Goal: Task Accomplishment & Management: Use online tool/utility

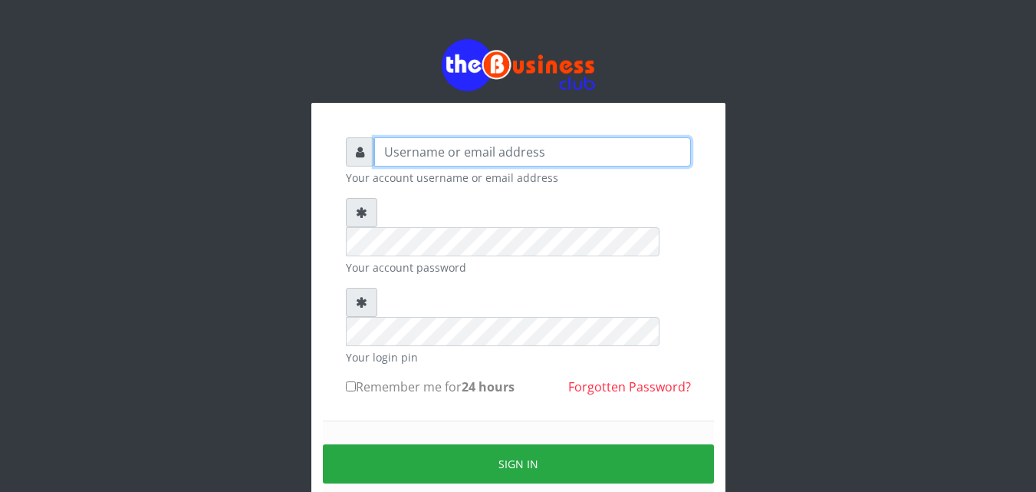
click at [381, 153] on input "text" at bounding box center [532, 151] width 317 height 29
type input "siesther"
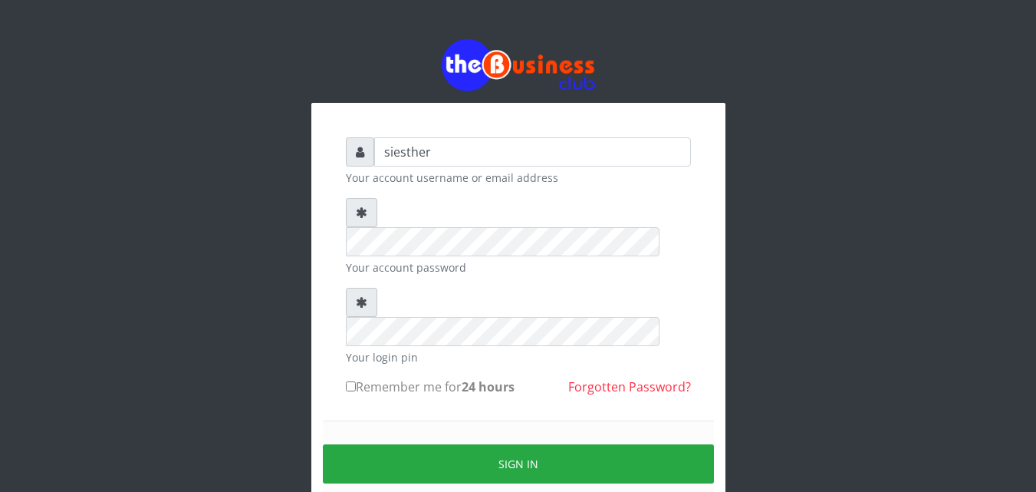
click at [374, 357] on form "siesther Your account username or email address Your account password Your logi…" at bounding box center [518, 340] width 345 height 407
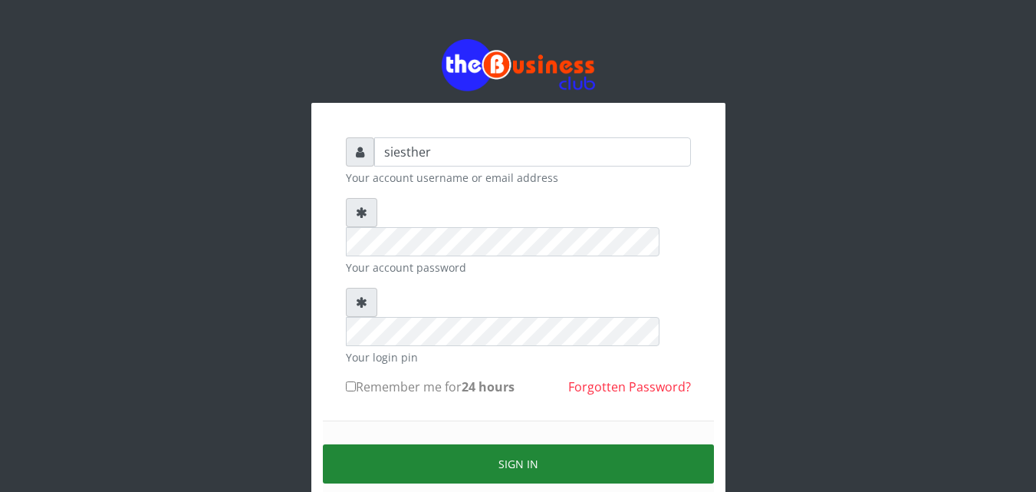
click at [521, 444] on button "Sign in" at bounding box center [518, 463] width 391 height 39
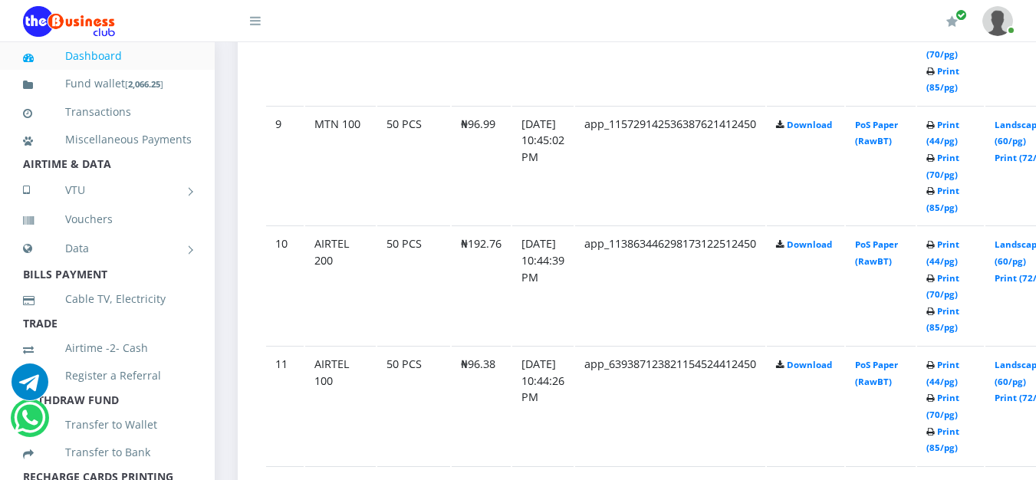
scroll to position [1845, 0]
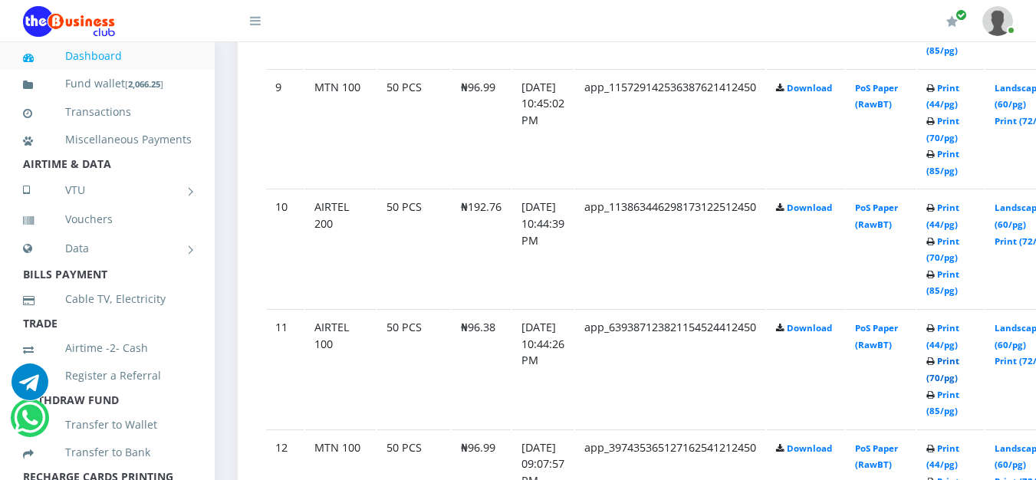
click at [960, 384] on link "Print (70/pg)" at bounding box center [943, 369] width 33 height 28
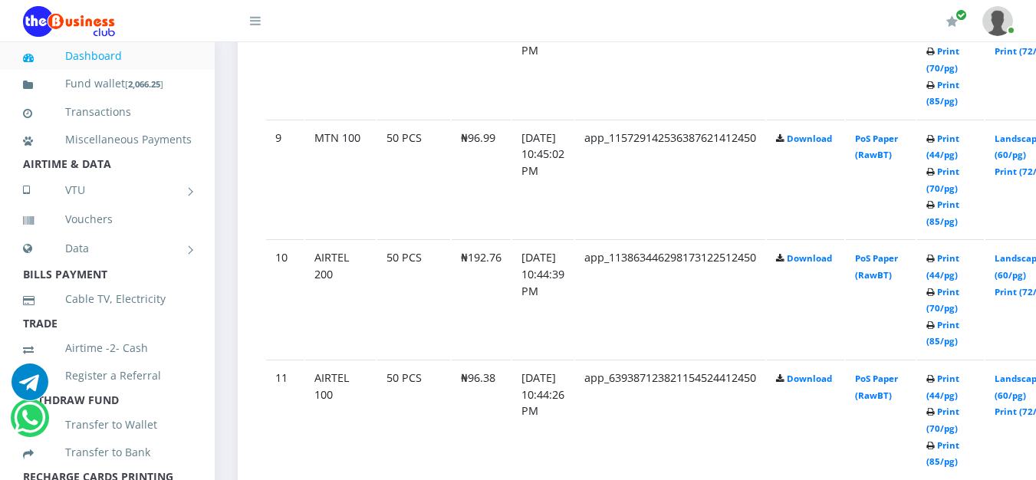
scroll to position [1845, 0]
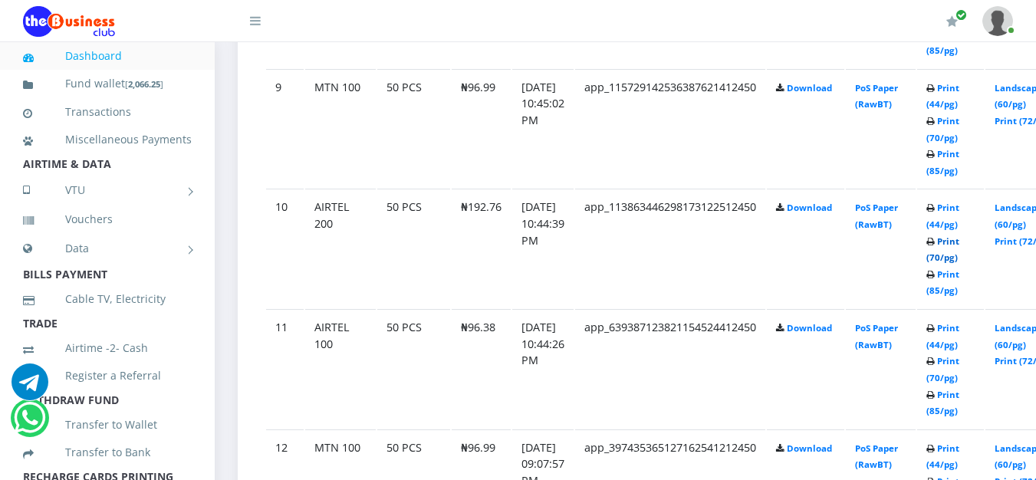
click at [960, 262] on link "Print (70/pg)" at bounding box center [943, 249] width 33 height 28
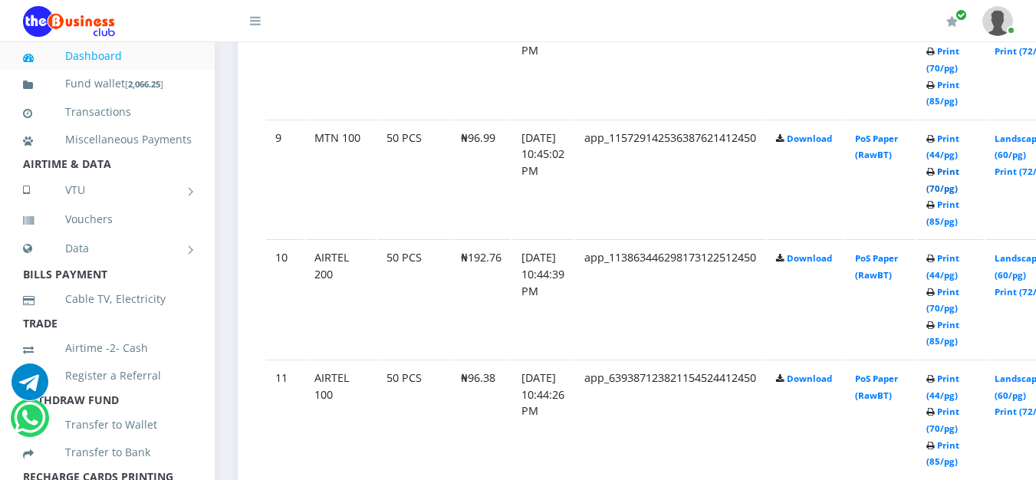
scroll to position [1845, 0]
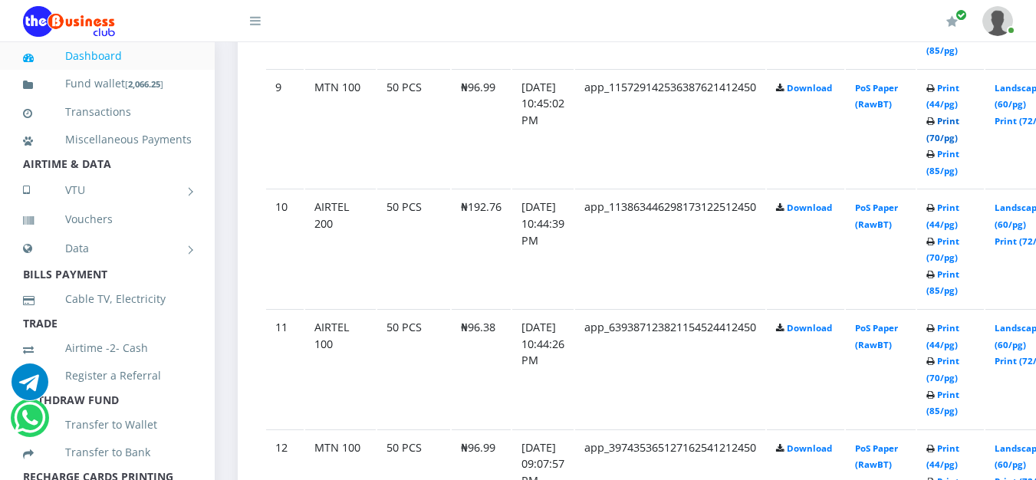
click at [960, 140] on link "Print (70/pg)" at bounding box center [943, 129] width 33 height 28
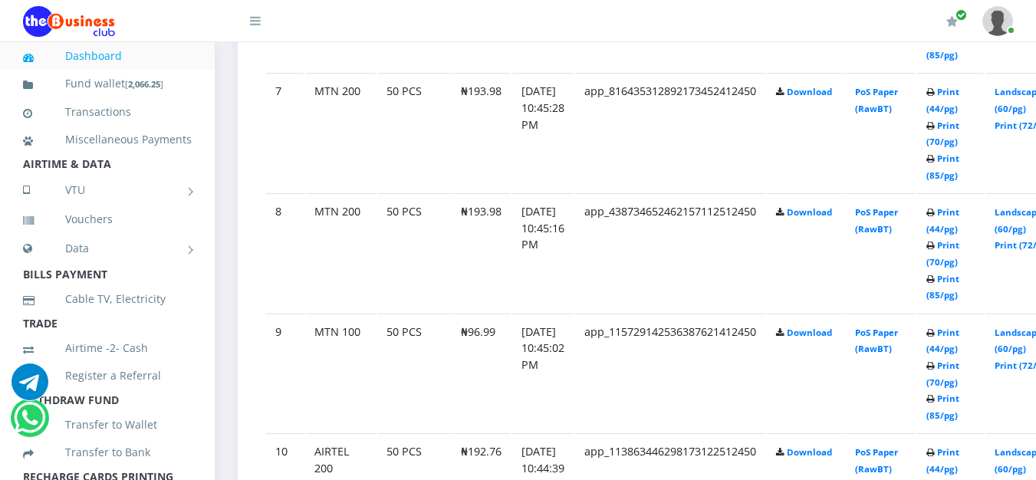
scroll to position [1559, 0]
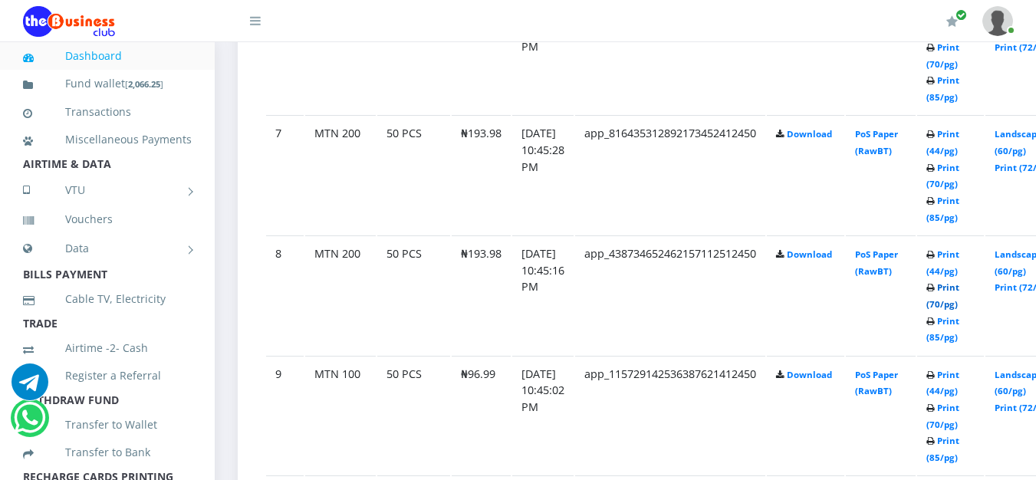
click at [960, 310] on link "Print (70/pg)" at bounding box center [943, 296] width 33 height 28
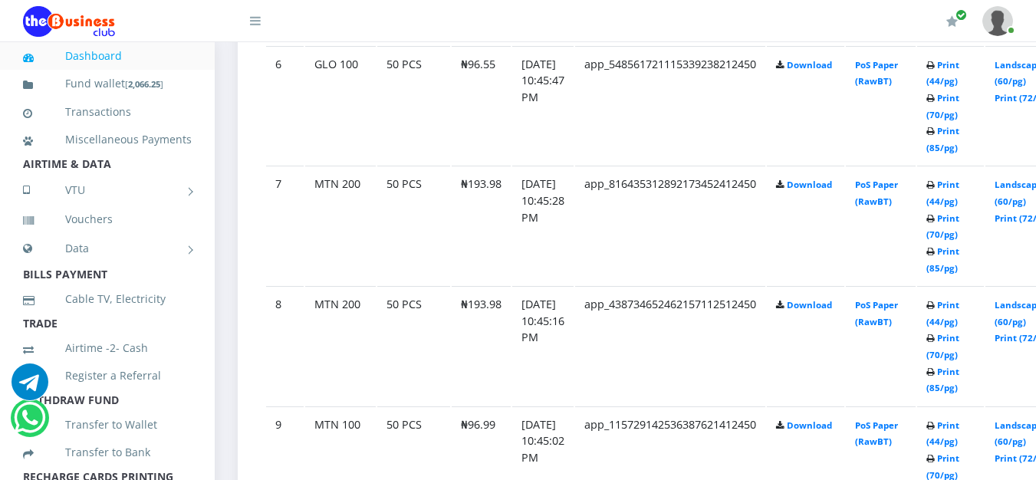
scroll to position [1559, 0]
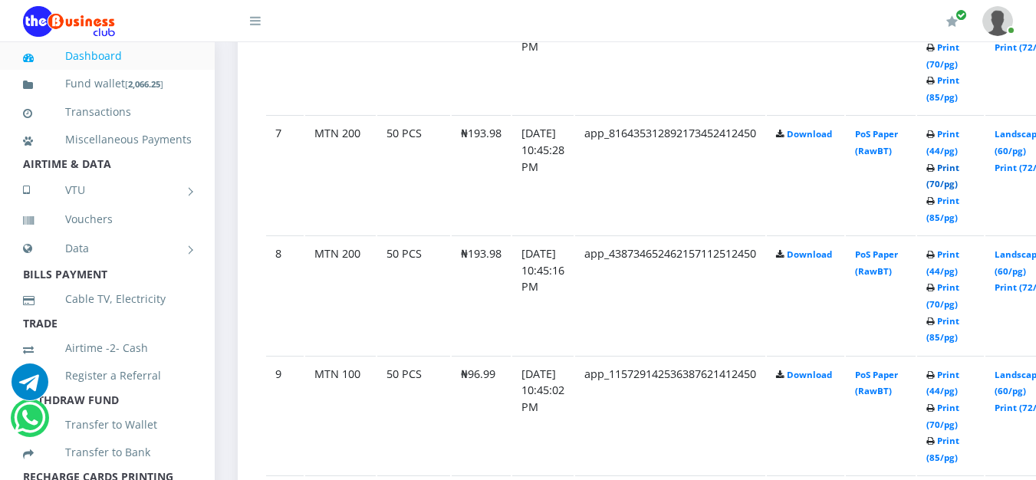
click at [960, 189] on link "Print (70/pg)" at bounding box center [943, 176] width 33 height 28
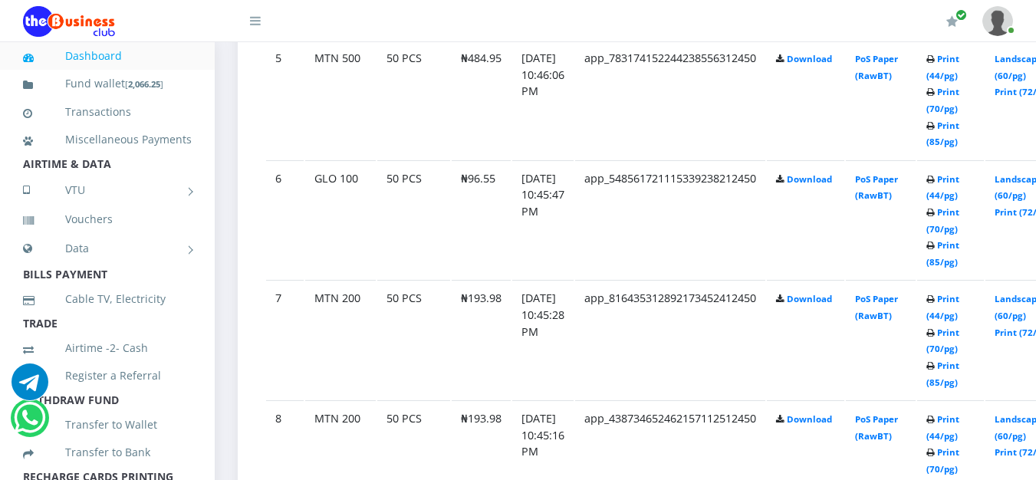
scroll to position [1388, 0]
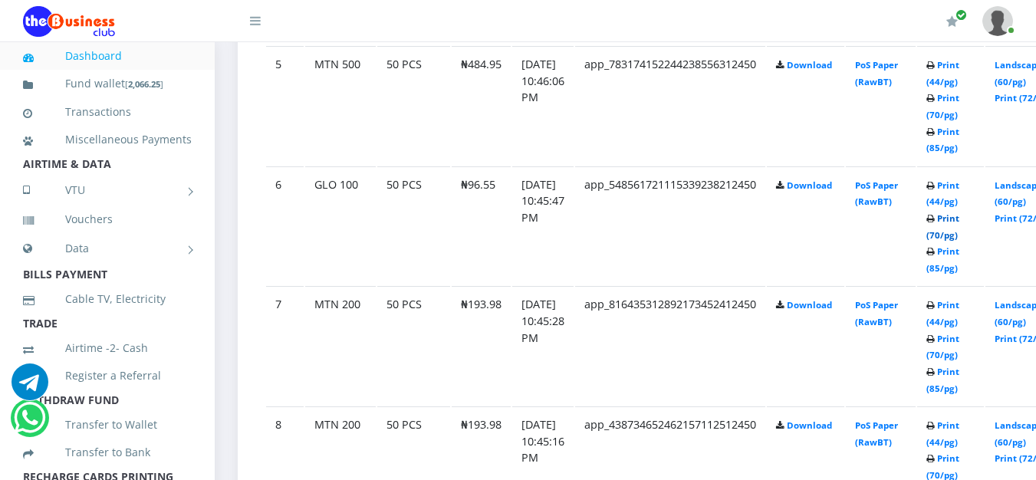
click at [956, 238] on link "Print (70/pg)" at bounding box center [943, 226] width 33 height 28
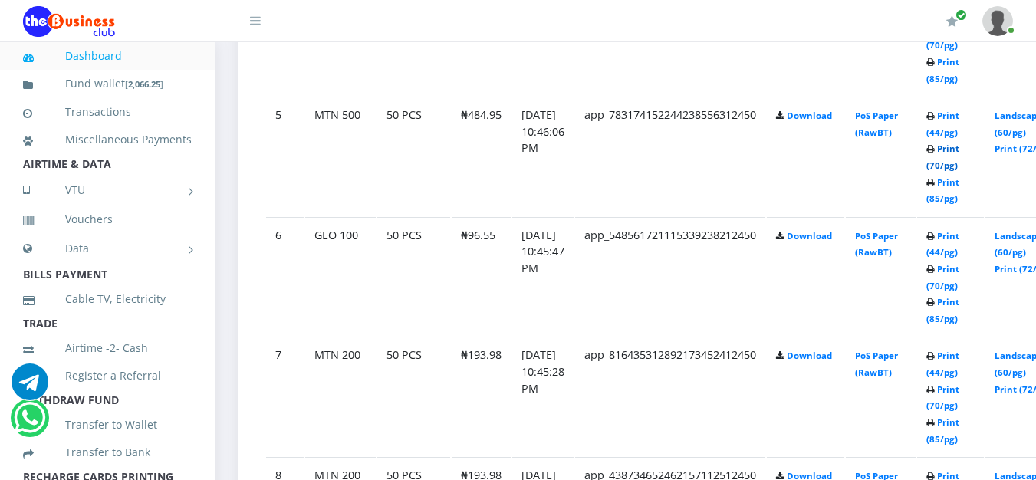
scroll to position [1388, 0]
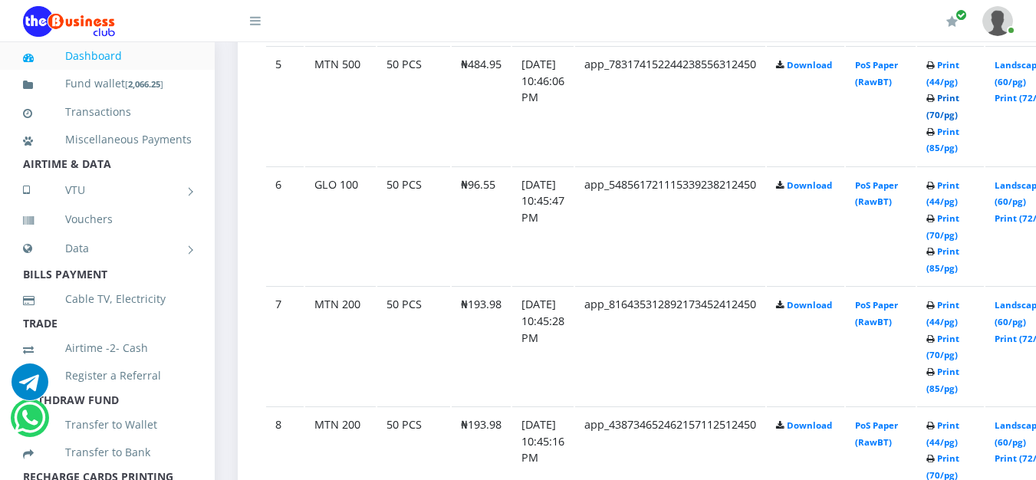
click at [962, 173] on td "Print (44/pg) Print (70/pg) Print (85/pg)" at bounding box center [950, 225] width 67 height 119
click at [960, 114] on link "Print (70/pg)" at bounding box center [943, 106] width 33 height 28
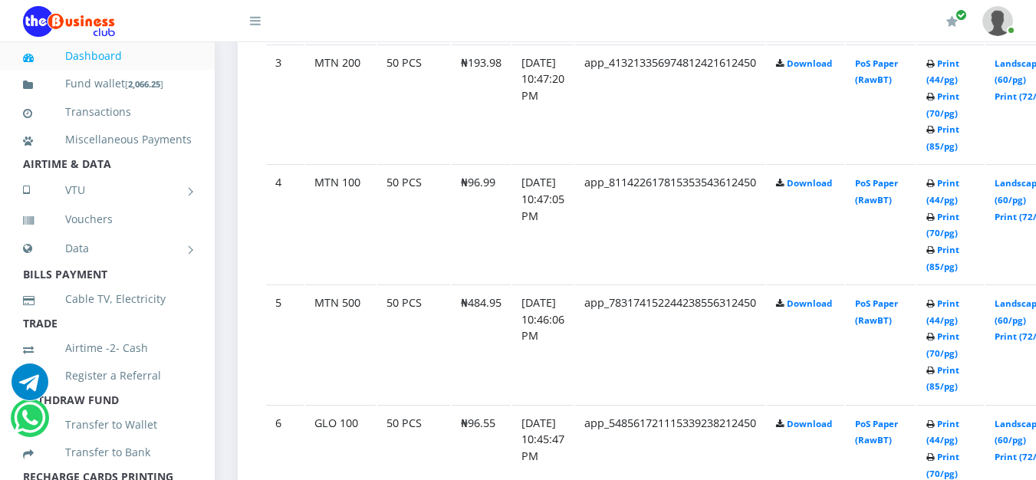
scroll to position [1045, 0]
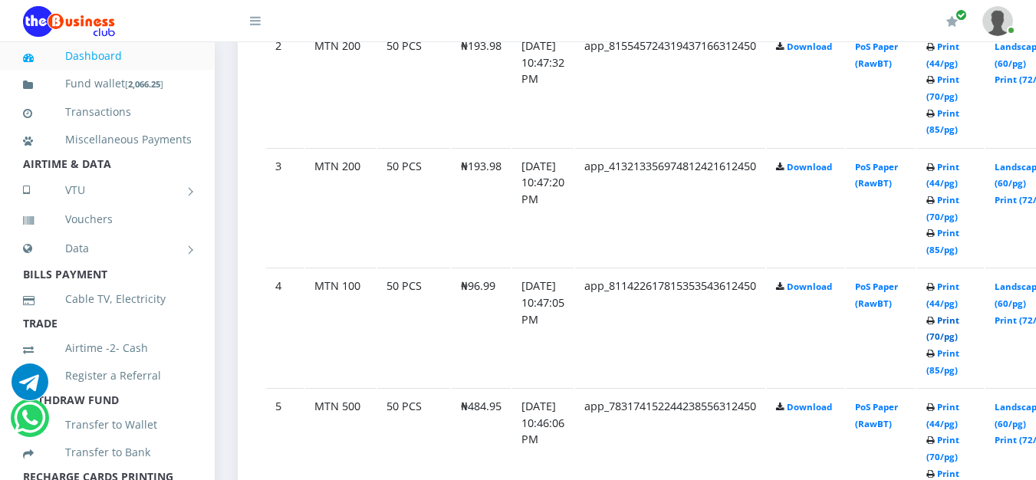
click at [960, 343] on link "Print (70/pg)" at bounding box center [943, 328] width 33 height 28
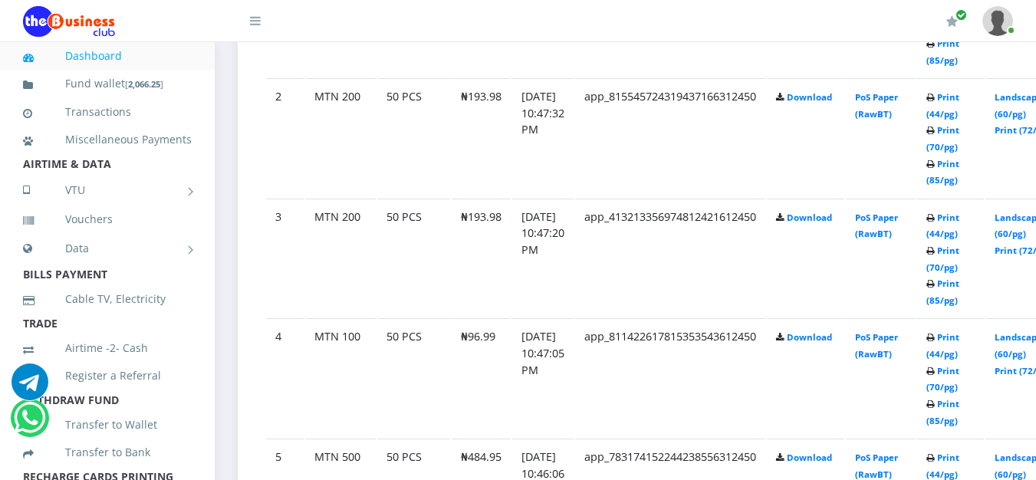
scroll to position [1045, 0]
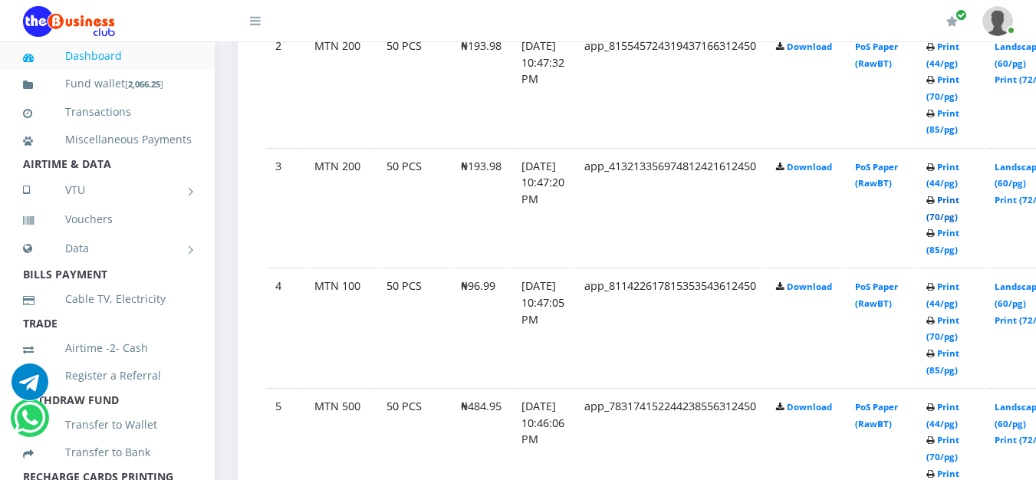
click at [960, 222] on link "Print (70/pg)" at bounding box center [943, 208] width 33 height 28
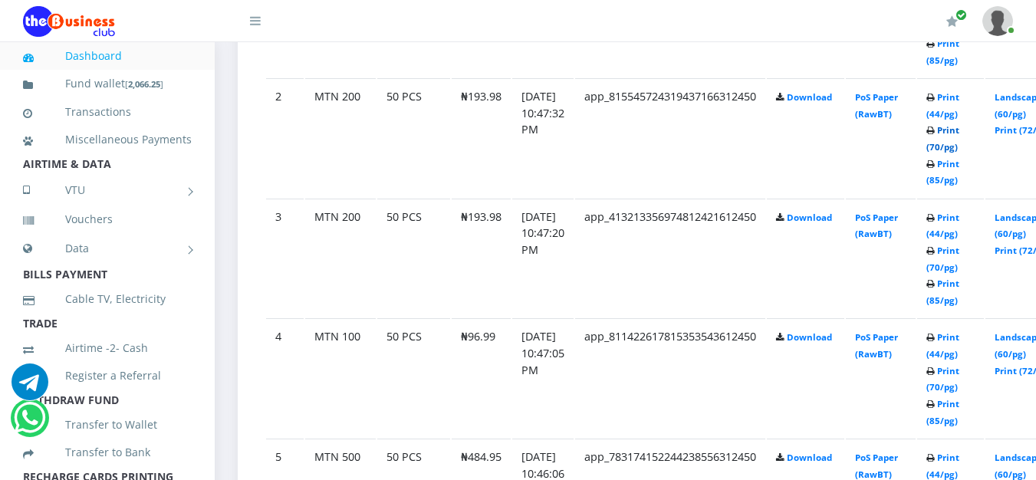
scroll to position [1045, 0]
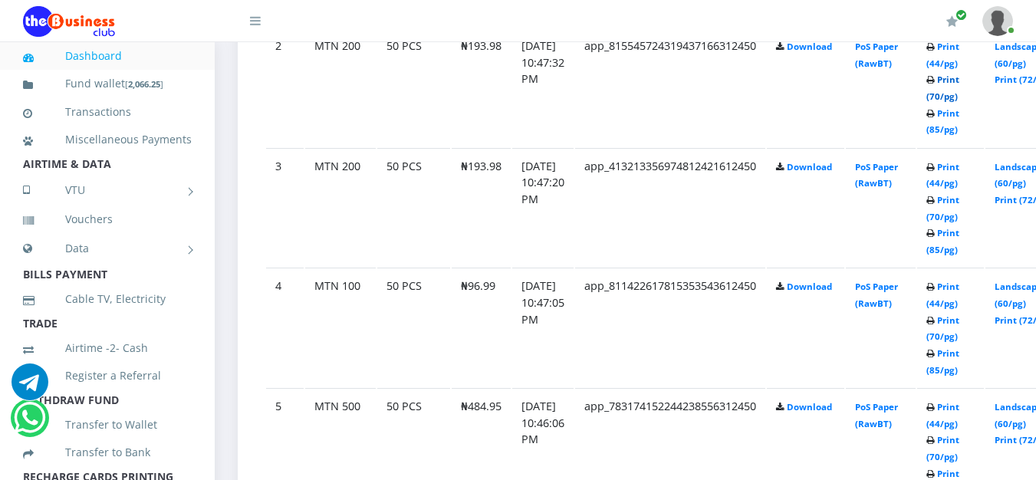
click at [967, 156] on td "Print (44/pg) Print (70/pg) Print (85/pg)" at bounding box center [950, 207] width 67 height 119
click at [958, 102] on link "Print (70/pg)" at bounding box center [943, 88] width 33 height 28
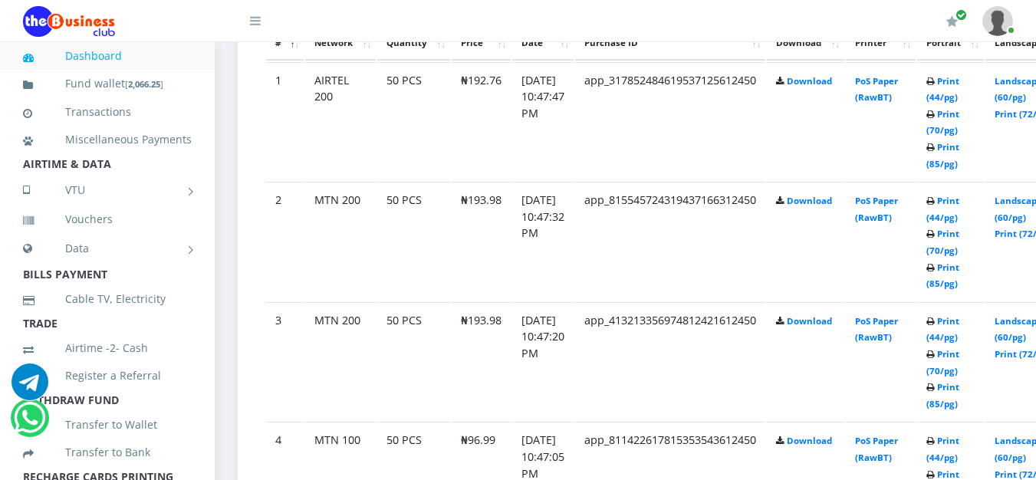
scroll to position [885, 0]
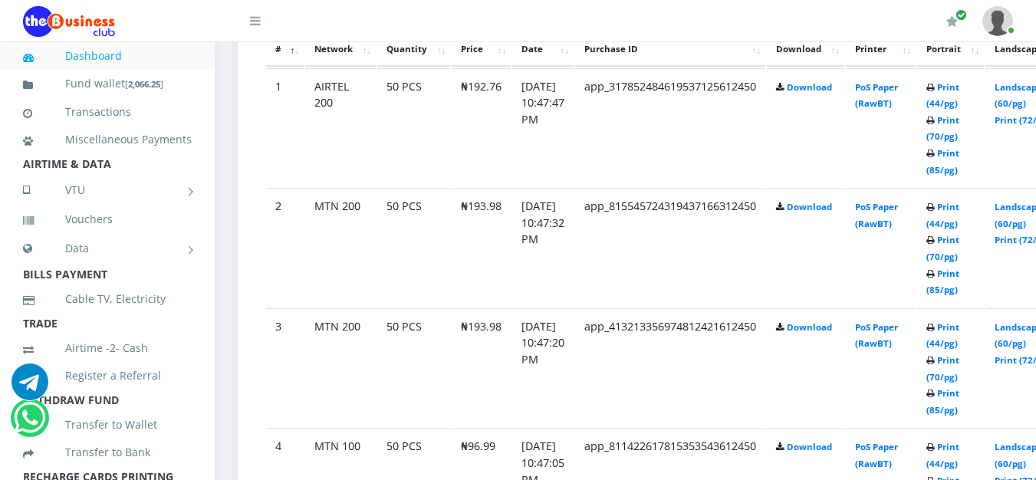
click at [966, 146] on td "Print (44/pg) Print (70/pg) Print (85/pg)" at bounding box center [950, 127] width 67 height 119
click at [956, 141] on link "Print (70/pg)" at bounding box center [943, 128] width 33 height 28
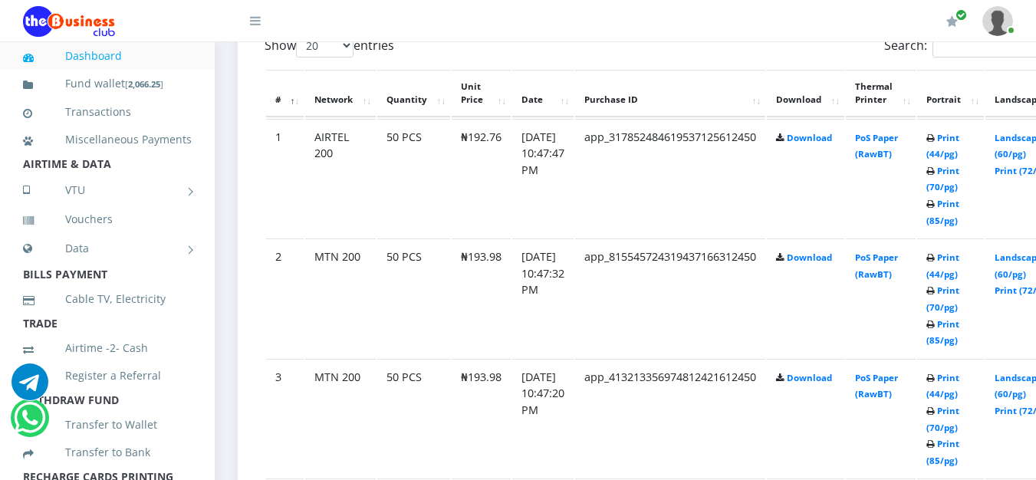
scroll to position [885, 0]
